Goal: Task Accomplishment & Management: Use online tool/utility

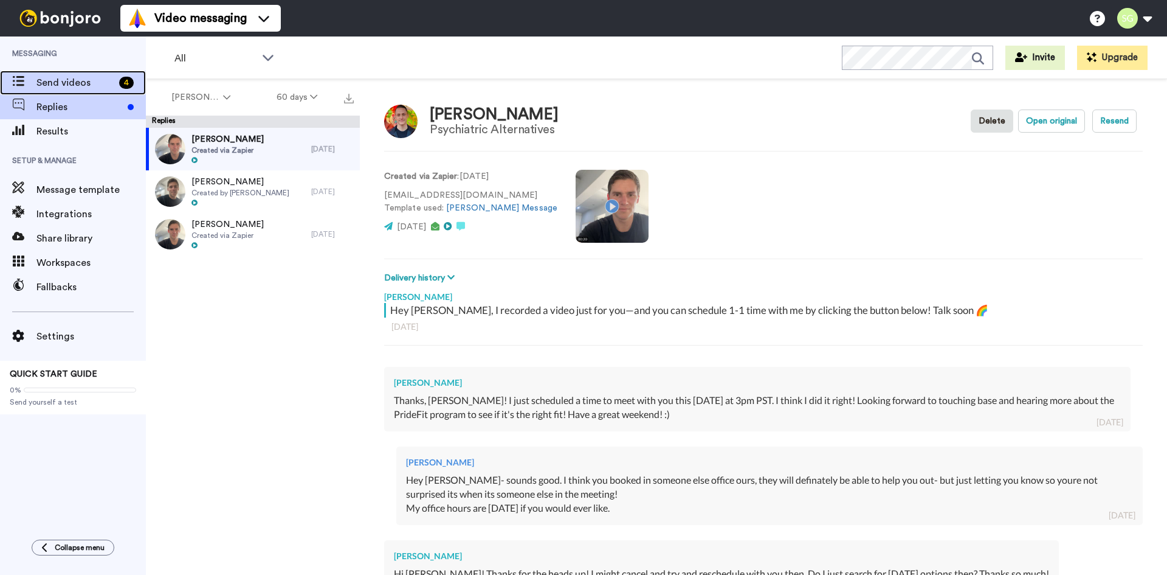
click at [47, 74] on div "Send videos 4" at bounding box center [73, 83] width 146 height 24
click at [56, 88] on span "Send videos" at bounding box center [75, 82] width 78 height 15
type textarea "x"
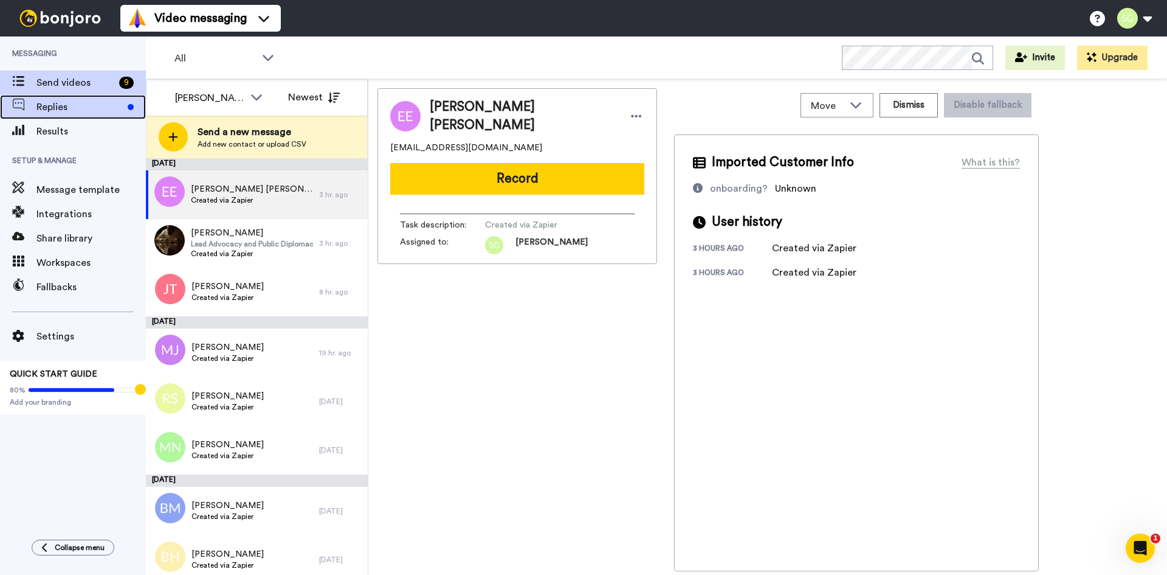
click at [63, 106] on span "Replies" at bounding box center [79, 107] width 86 height 15
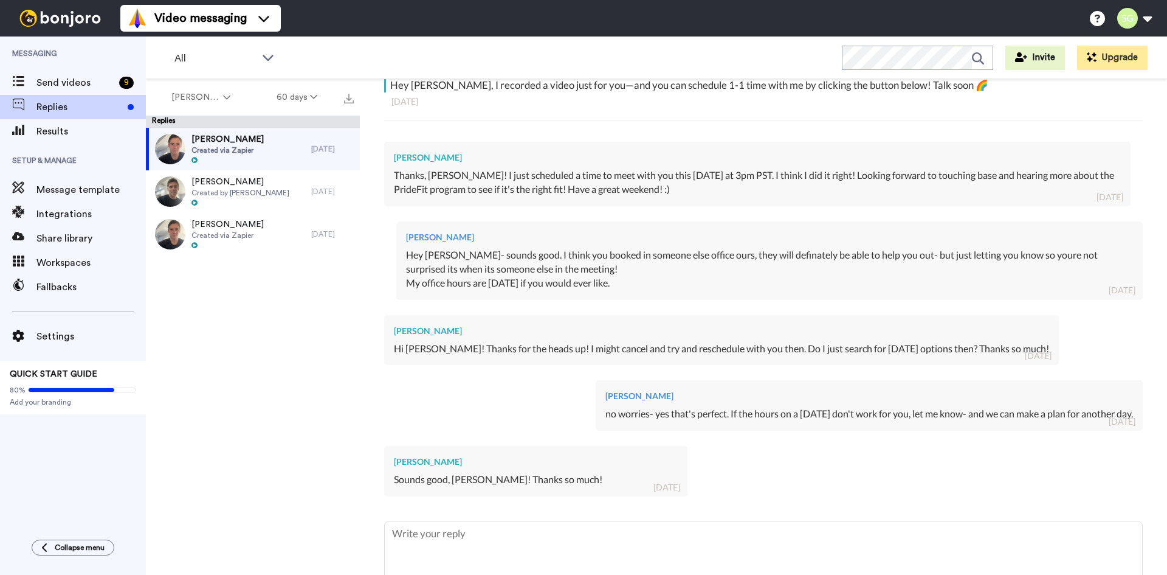
scroll to position [300, 0]
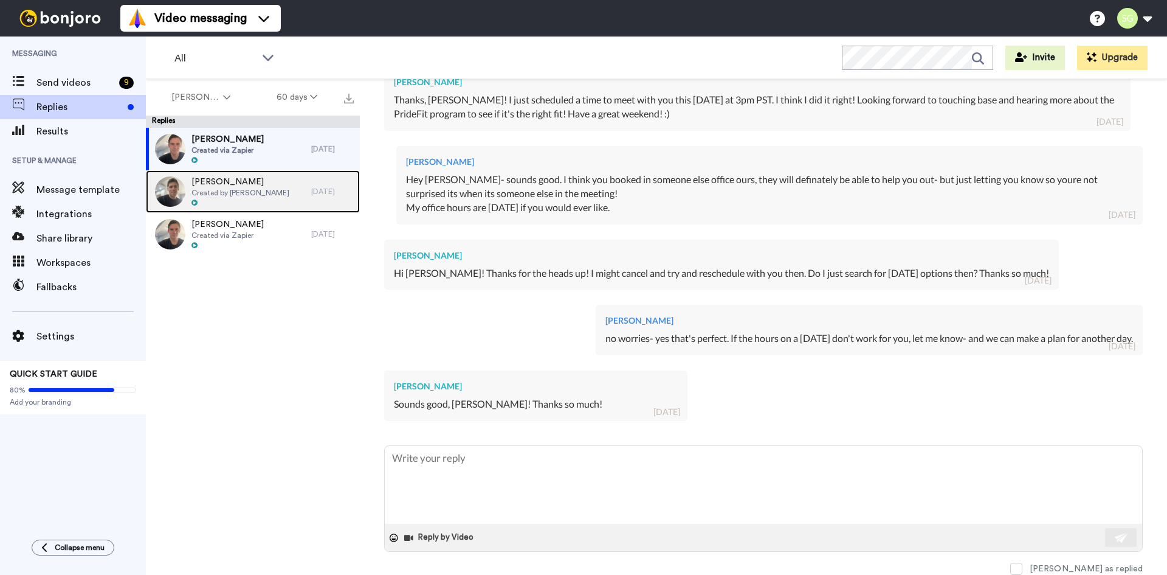
click at [241, 196] on span "Created by [PERSON_NAME]" at bounding box center [241, 193] width 98 height 10
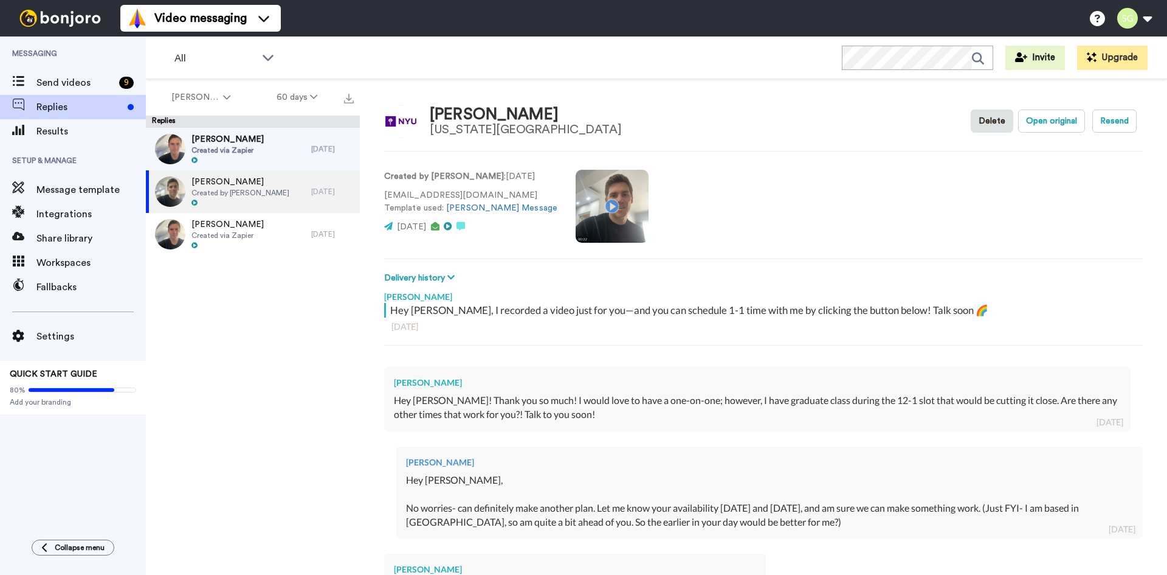
scroll to position [594, 0]
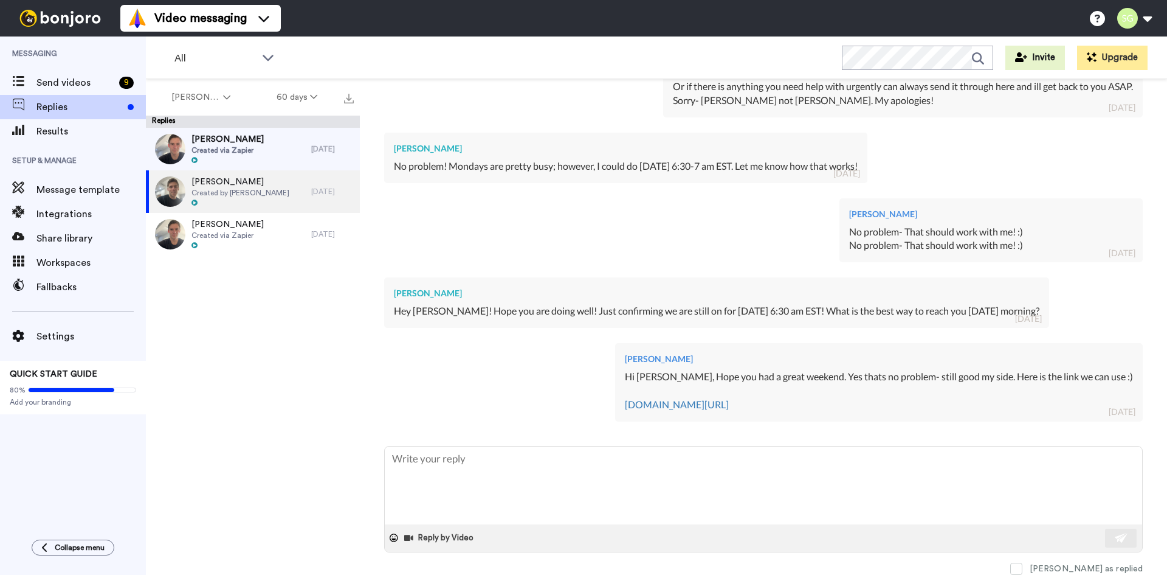
type textarea "x"
